Goal: Find specific page/section: Find specific page/section

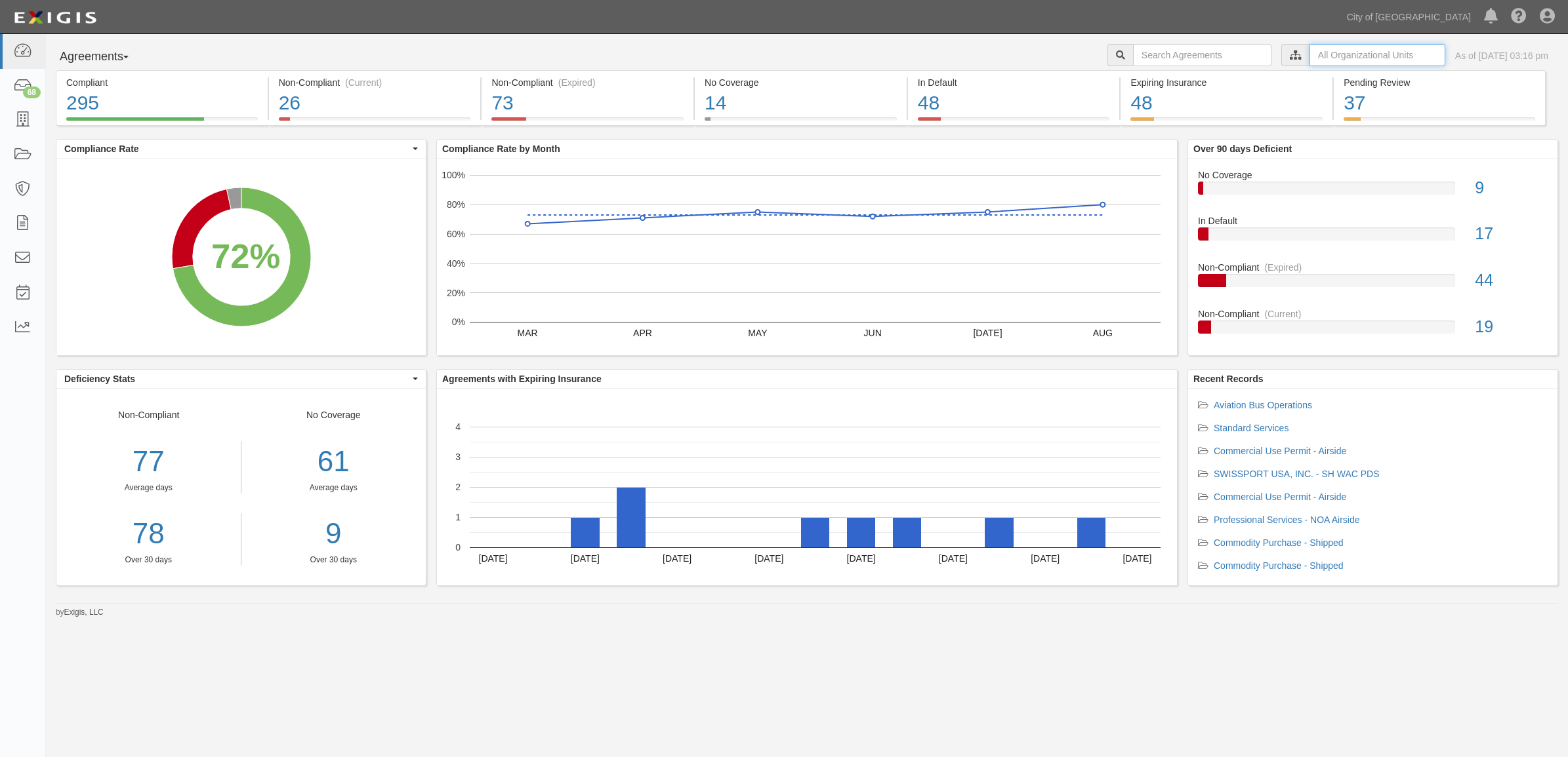
click at [1340, 49] on input "text" at bounding box center [1377, 55] width 136 height 22
click at [1158, 81] on icon at bounding box center [1157, 78] width 9 height 6
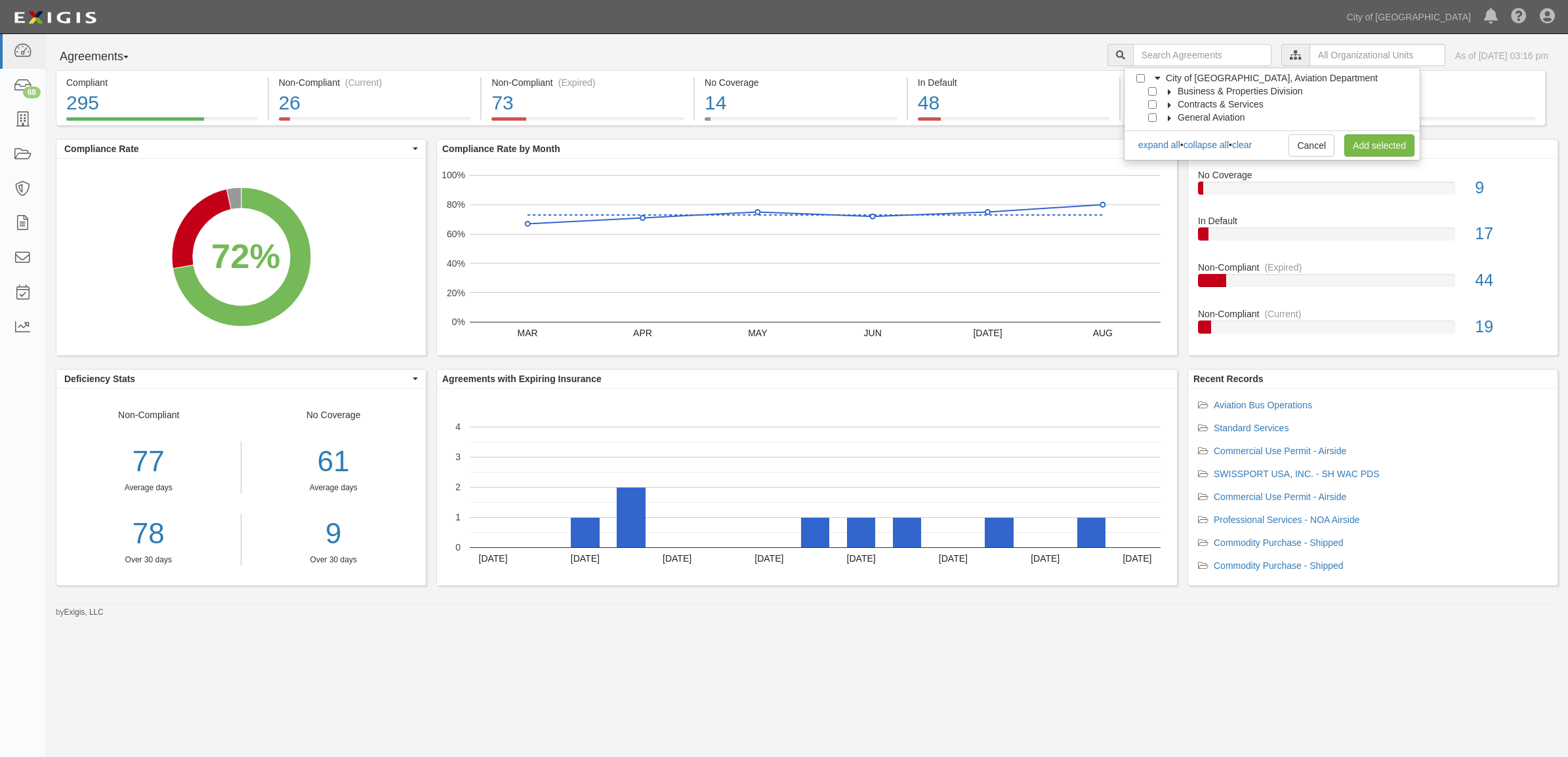
click at [1155, 109] on div "Contracts & Services" at bounding box center [1206, 104] width 114 height 13
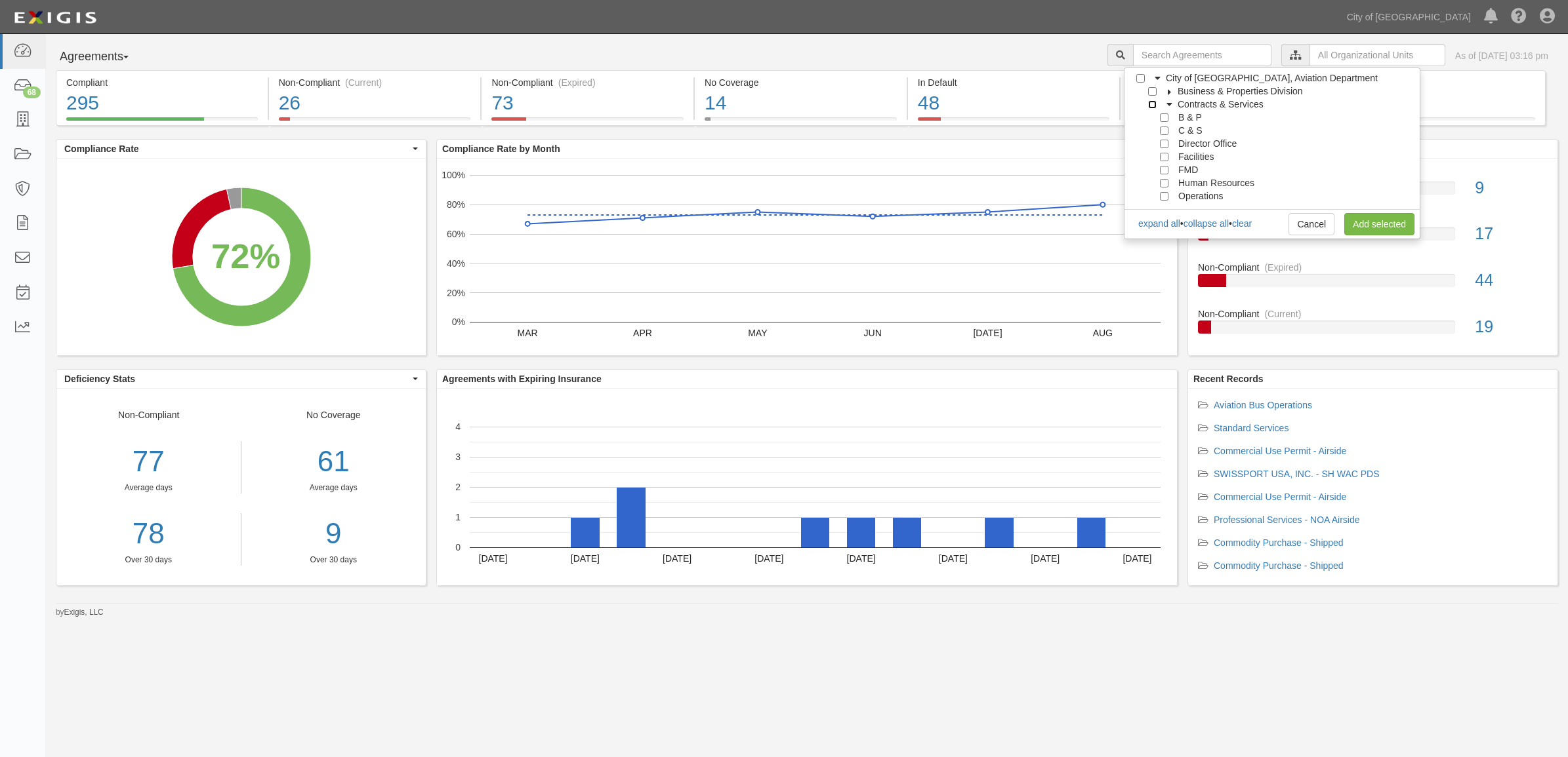
click at [1155, 105] on input "Contracts & Services" at bounding box center [1152, 104] width 8 height 8
checkbox input "true"
click at [1371, 228] on link "Add selected" at bounding box center [1379, 224] width 70 height 22
